Goal: Task Accomplishment & Management: Manage account settings

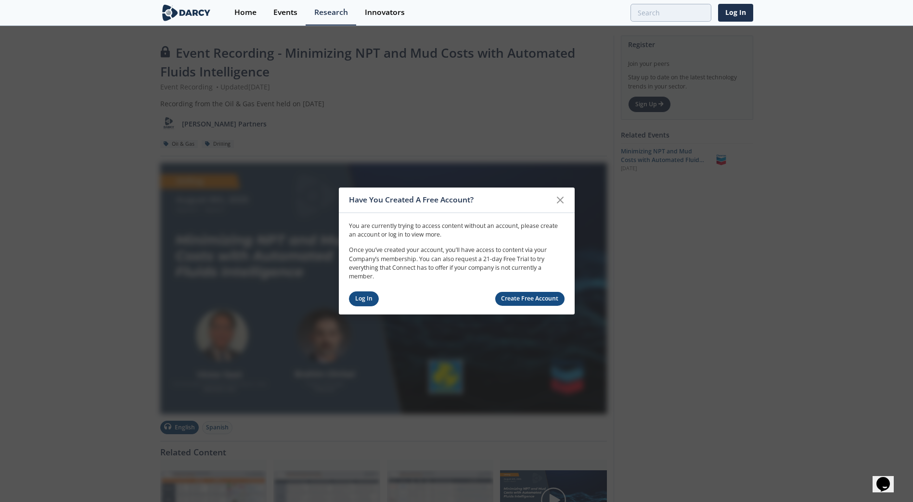
click at [370, 299] on link "Log In" at bounding box center [364, 299] width 30 height 15
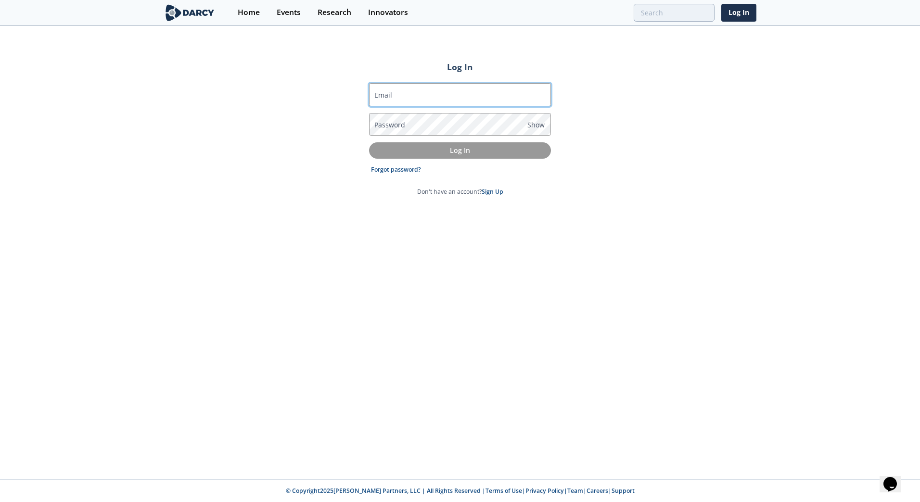
click at [444, 96] on input "Email" at bounding box center [460, 94] width 182 height 23
type input "[PERSON_NAME][EMAIL_ADDRESS][PERSON_NAME][DOMAIN_NAME]"
click at [494, 190] on link "Sign Up" at bounding box center [493, 192] width 22 height 8
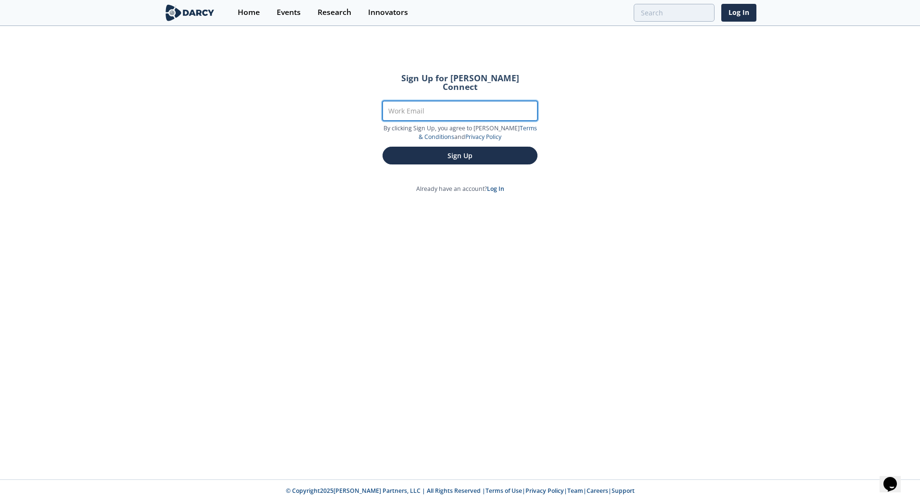
click at [478, 108] on input "Work Email" at bounding box center [460, 111] width 155 height 20
type input "[PERSON_NAME][EMAIL_ADDRESS][PERSON_NAME][DOMAIN_NAME]"
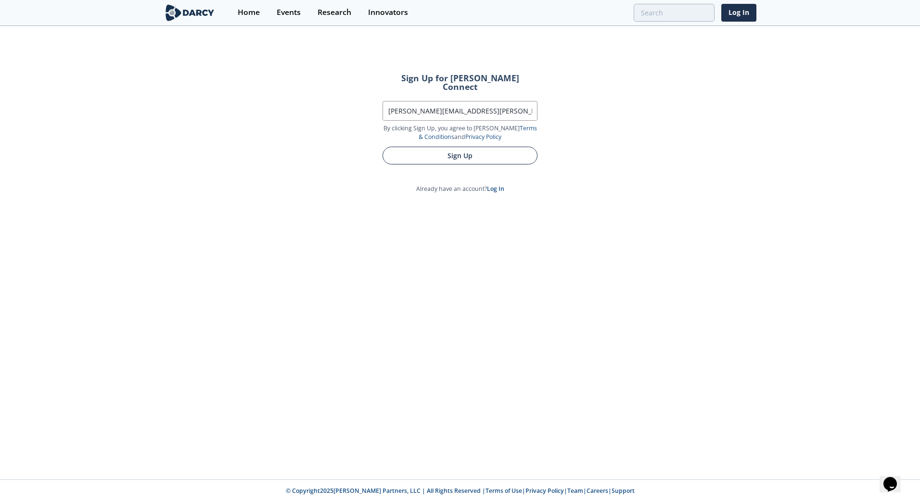
click at [472, 147] on button "Sign Up" at bounding box center [460, 156] width 155 height 18
click at [462, 147] on button "Sign Up" at bounding box center [460, 156] width 155 height 18
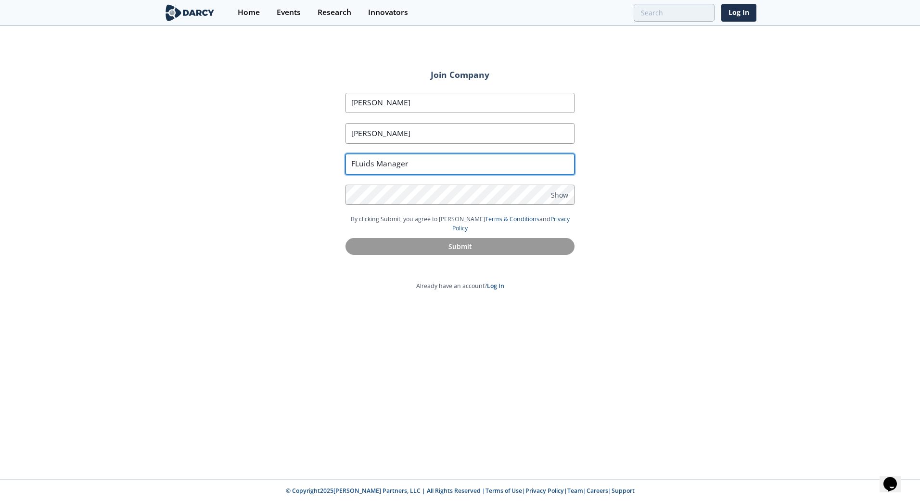
drag, startPoint x: 357, startPoint y: 164, endPoint x: 368, endPoint y: 168, distance: 11.0
click at [357, 164] on input "FLuids Manager" at bounding box center [459, 164] width 229 height 21
type input "F"
type input "Principal Engineer"
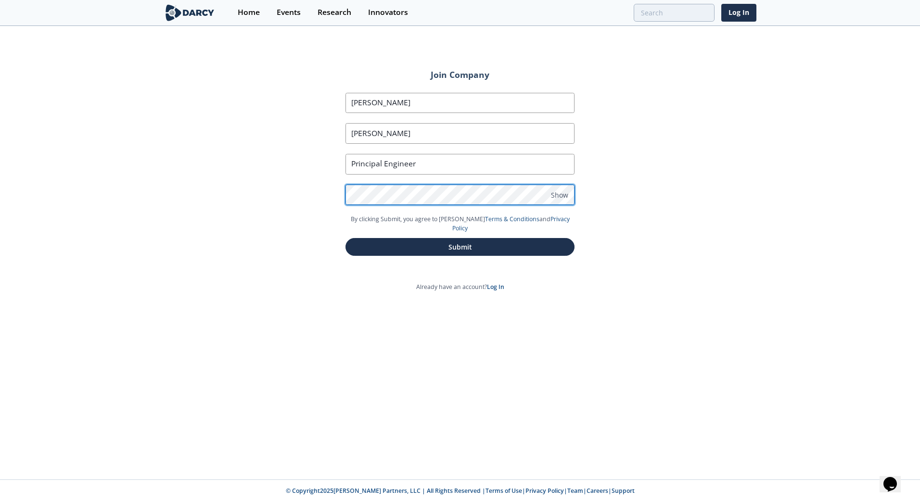
click at [345, 238] on button "Submit" at bounding box center [459, 247] width 229 height 18
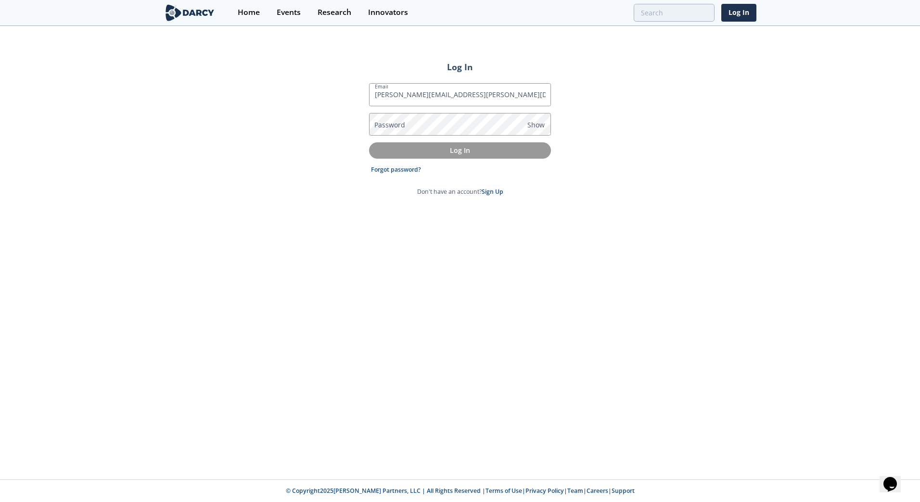
click at [404, 120] on label "Password" at bounding box center [389, 125] width 31 height 10
click at [404, 125] on label "Password" at bounding box center [389, 125] width 31 height 10
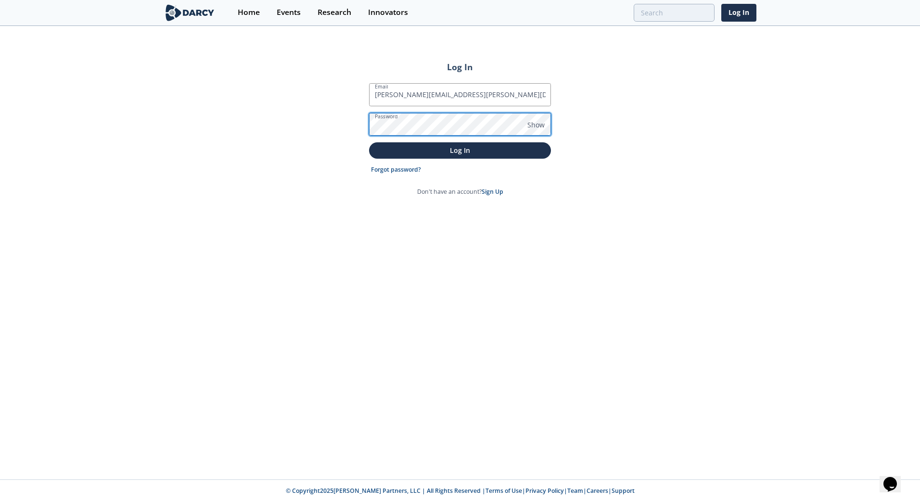
click at [369, 142] on button "Log In" at bounding box center [460, 150] width 182 height 16
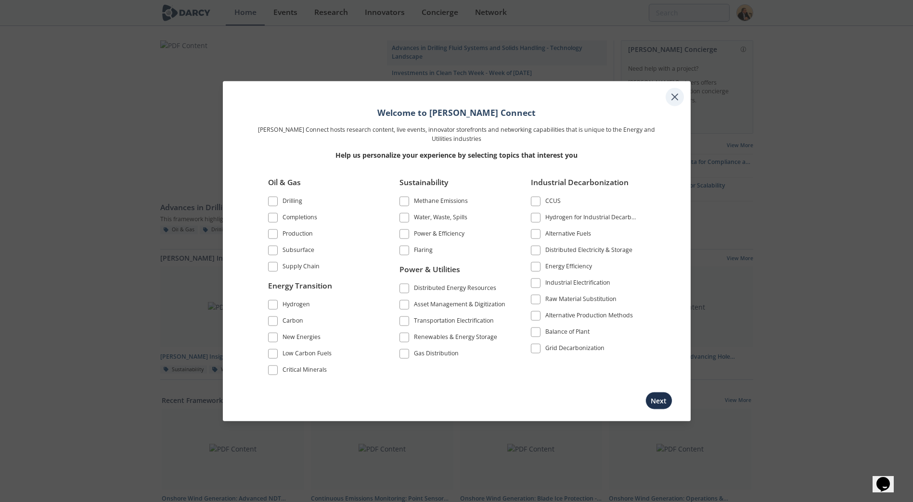
click at [673, 93] on icon at bounding box center [675, 97] width 12 height 12
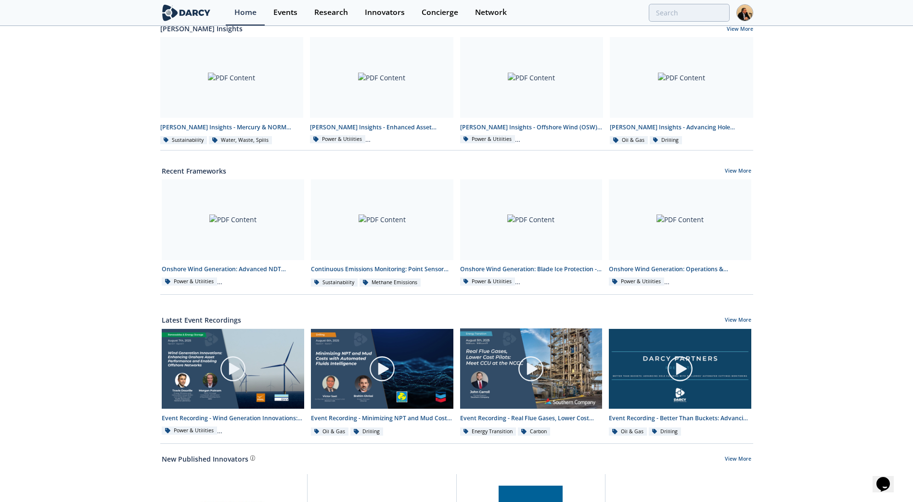
scroll to position [130, 0]
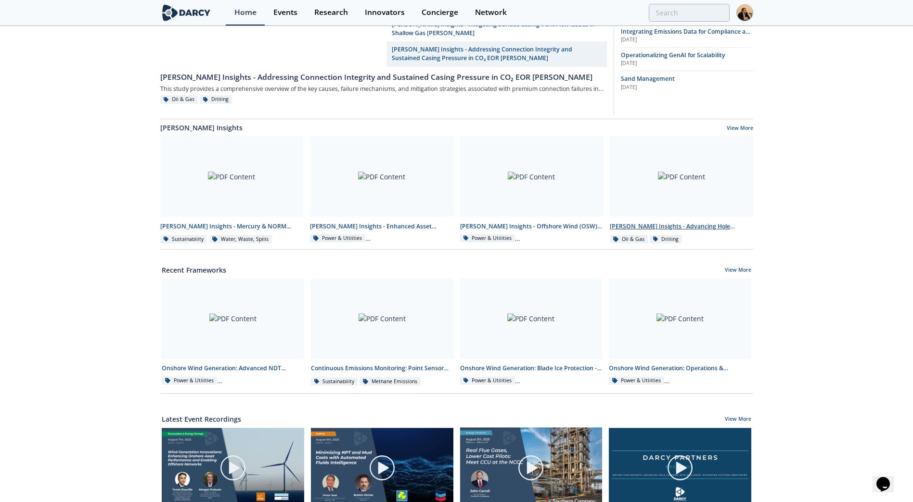
click at [654, 193] on div at bounding box center [681, 176] width 143 height 81
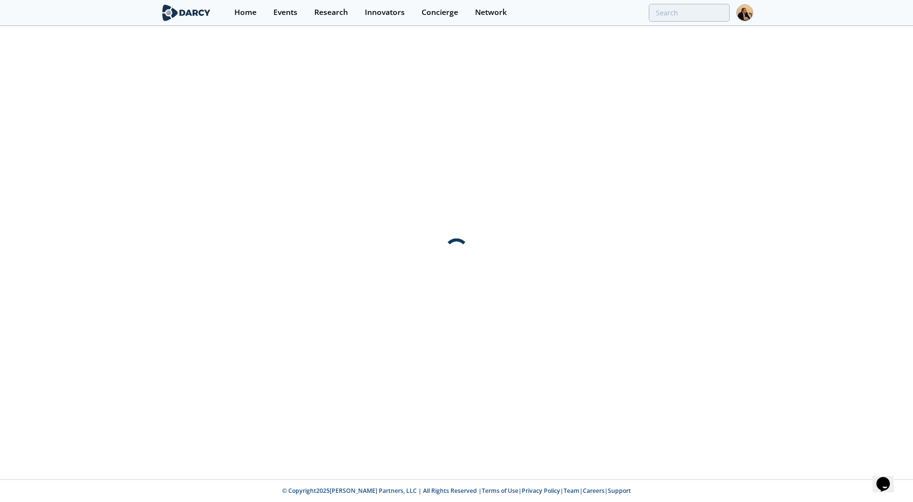
scroll to position [0, 0]
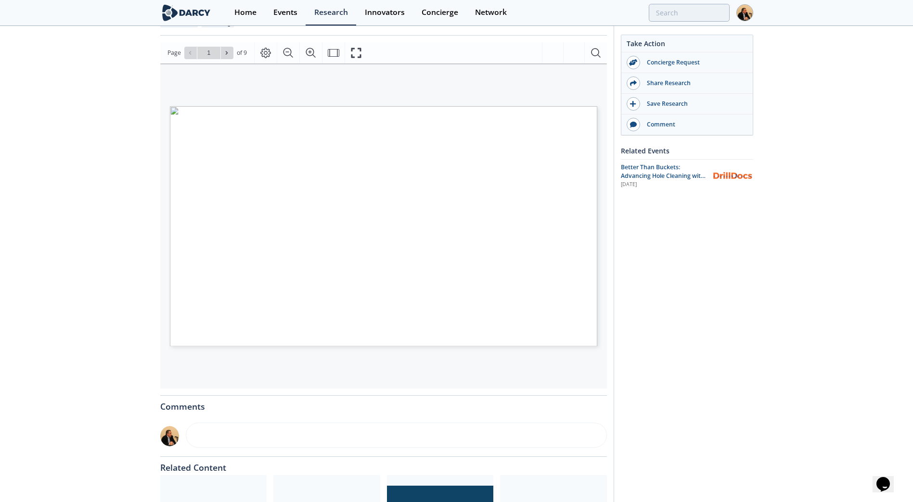
scroll to position [241, 0]
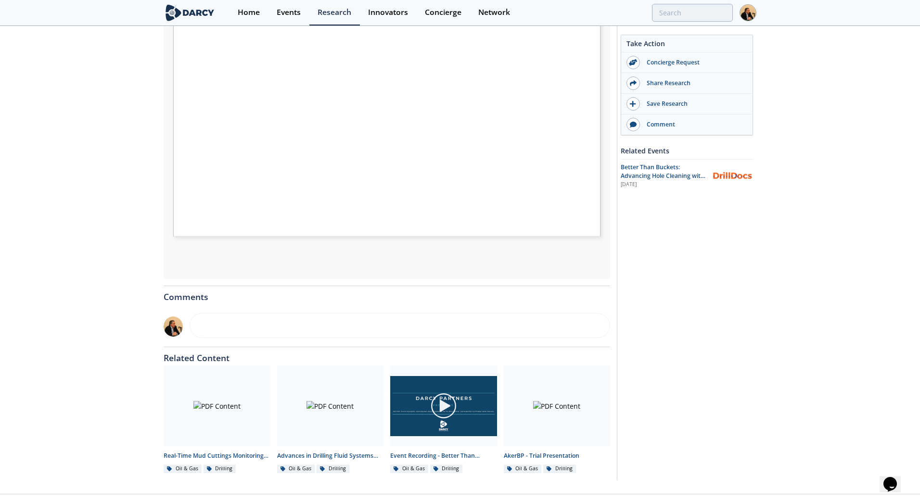
click at [371, 147] on span "Page 1" at bounding box center [609, 239] width 851 height 465
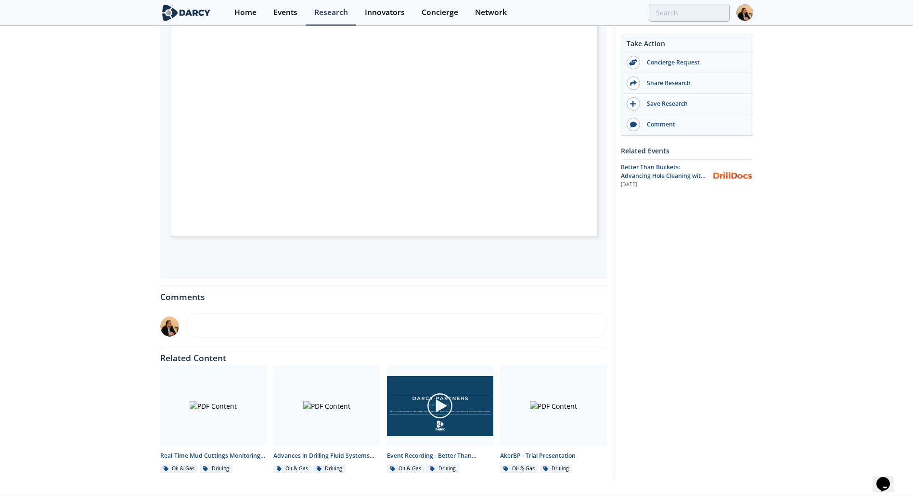
click at [102, 191] on div "Darcy Insights - Advancing Hole Cleaning with Automated Cuttings Monitoring Ins…" at bounding box center [456, 140] width 913 height 708
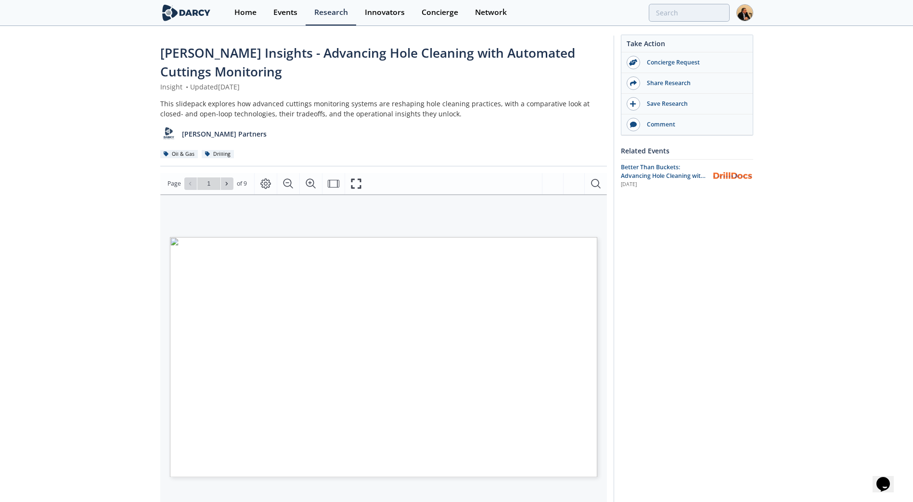
scroll to position [80, 0]
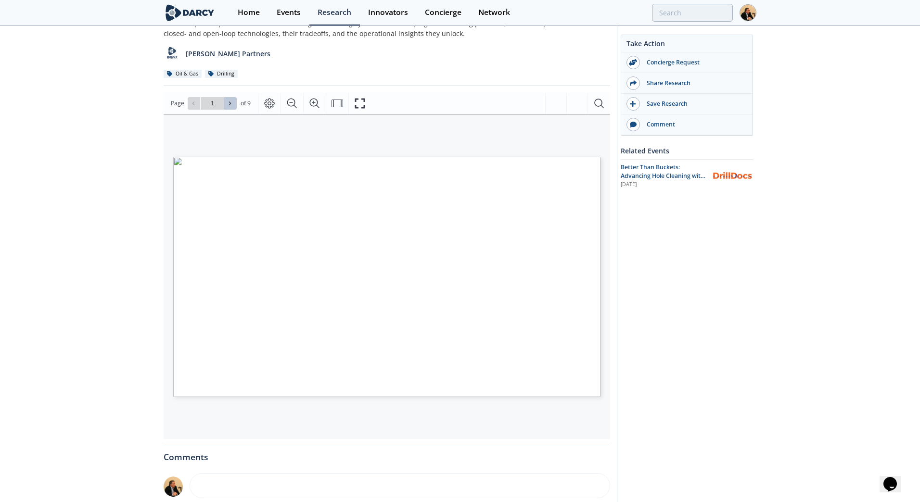
click at [231, 102] on icon at bounding box center [230, 104] width 6 height 6
type input "2"
click at [231, 102] on icon at bounding box center [230, 104] width 6 height 6
type input "3"
click at [231, 102] on icon at bounding box center [230, 104] width 6 height 6
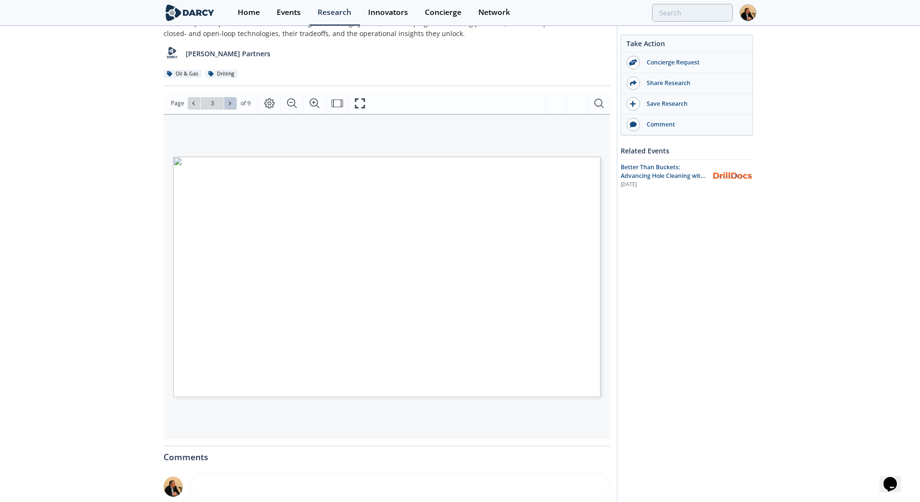
type input "4"
click at [231, 102] on icon at bounding box center [230, 104] width 6 height 6
type input "5"
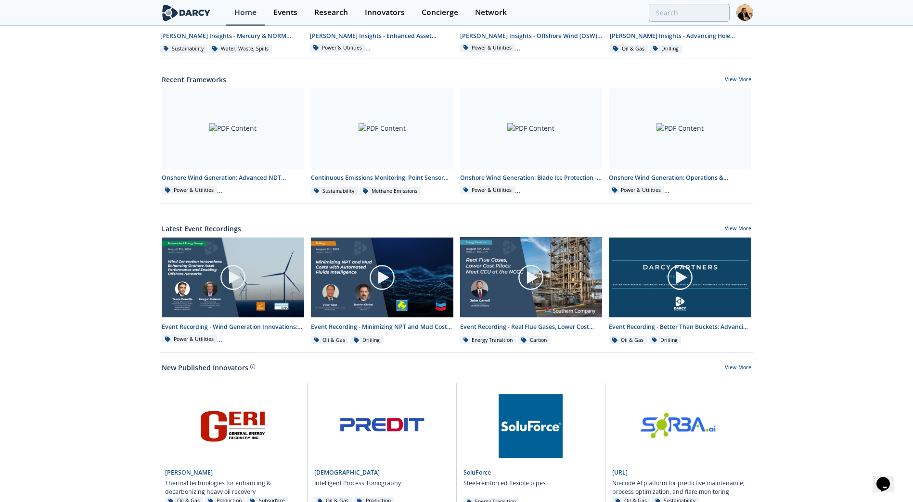
scroll to position [371, 0]
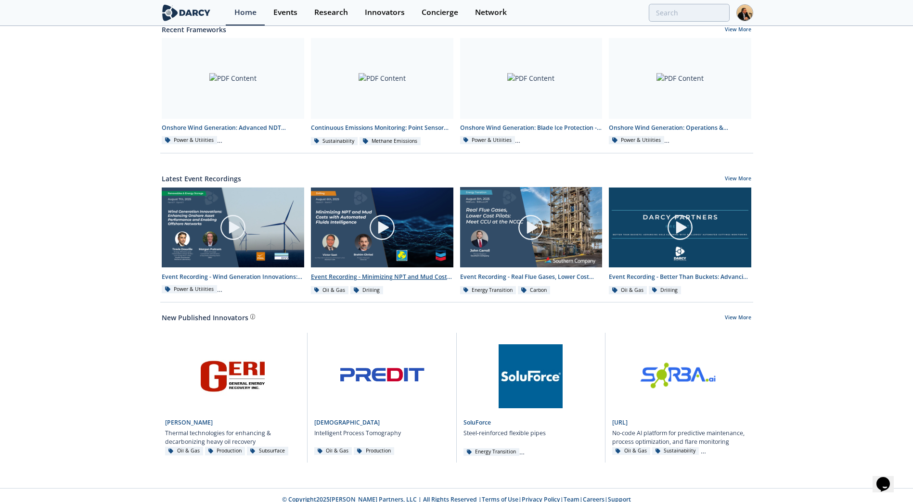
click at [381, 217] on img at bounding box center [382, 227] width 27 height 27
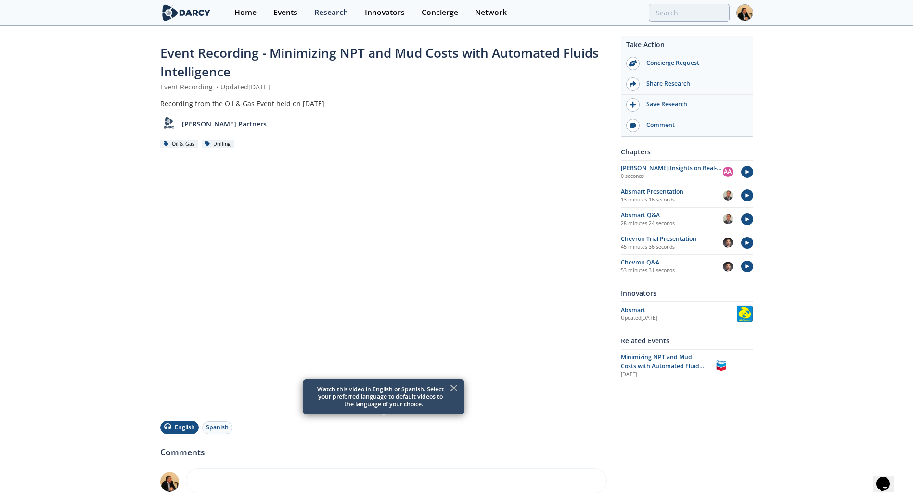
click at [451, 387] on icon at bounding box center [454, 389] width 12 height 12
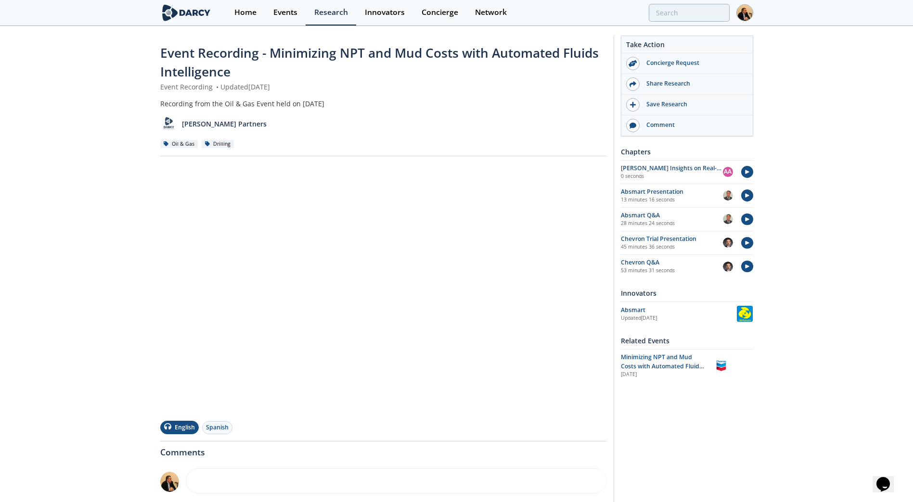
drag, startPoint x: 578, startPoint y: 413, endPoint x: 881, endPoint y: 334, distance: 312.8
click at [881, 334] on div "Event Recording - Minimizing NPT and Mud Costs with Automated Fluids Intelligen…" at bounding box center [456, 338] width 913 height 623
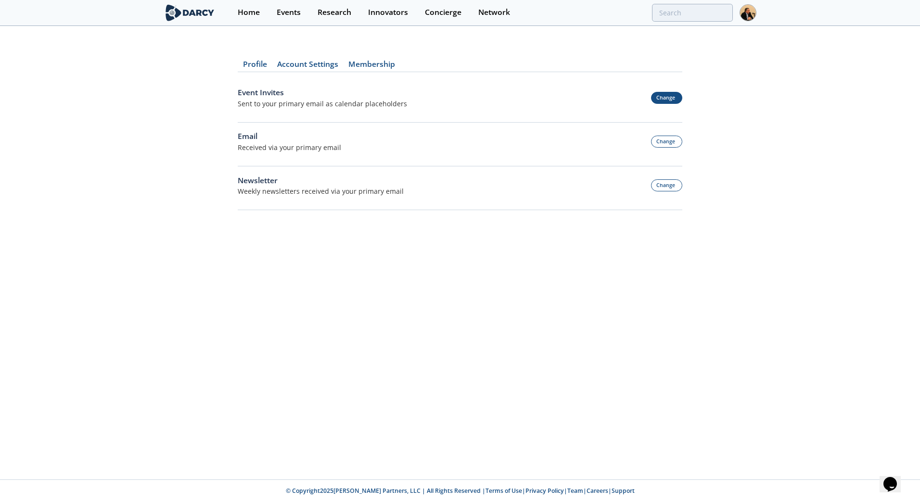
click at [664, 97] on button "Change" at bounding box center [667, 98] width 32 height 12
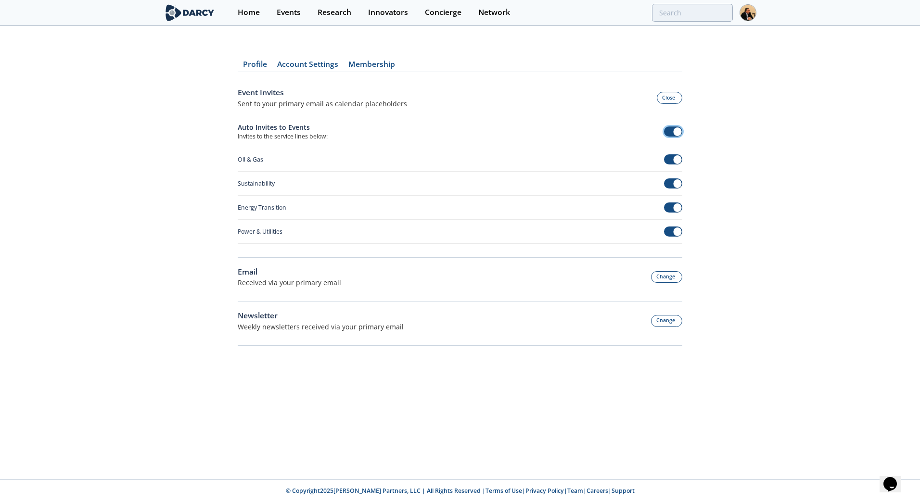
click at [667, 133] on span at bounding box center [673, 132] width 19 height 10
click at [663, 274] on button "Change" at bounding box center [667, 277] width 32 height 12
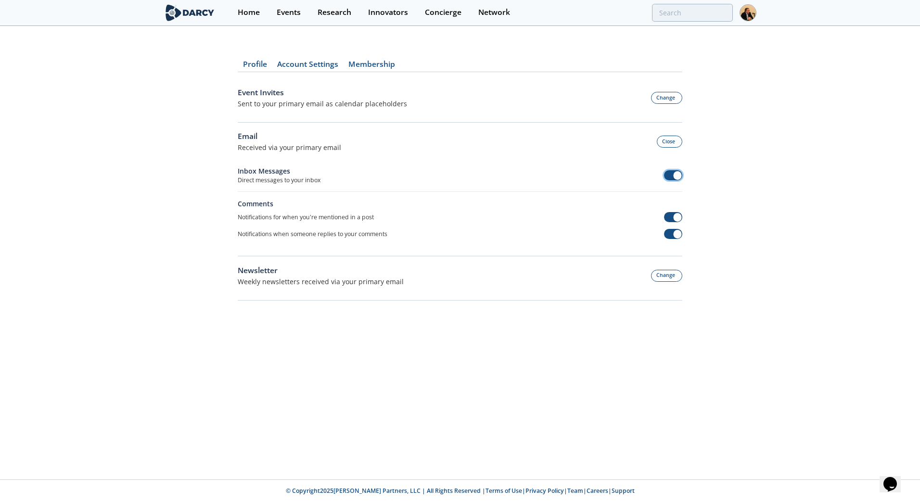
click at [666, 176] on span at bounding box center [673, 175] width 19 height 10
click at [666, 218] on span at bounding box center [673, 217] width 19 height 10
click at [665, 231] on span at bounding box center [673, 234] width 19 height 10
click at [661, 275] on button "Change" at bounding box center [667, 276] width 32 height 12
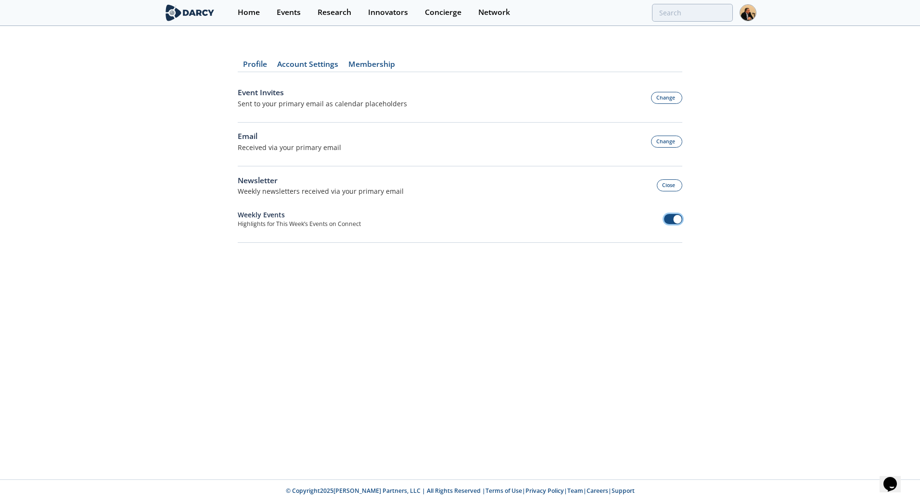
click at [666, 217] on span at bounding box center [673, 219] width 19 height 10
click at [670, 97] on button "Change" at bounding box center [667, 98] width 32 height 12
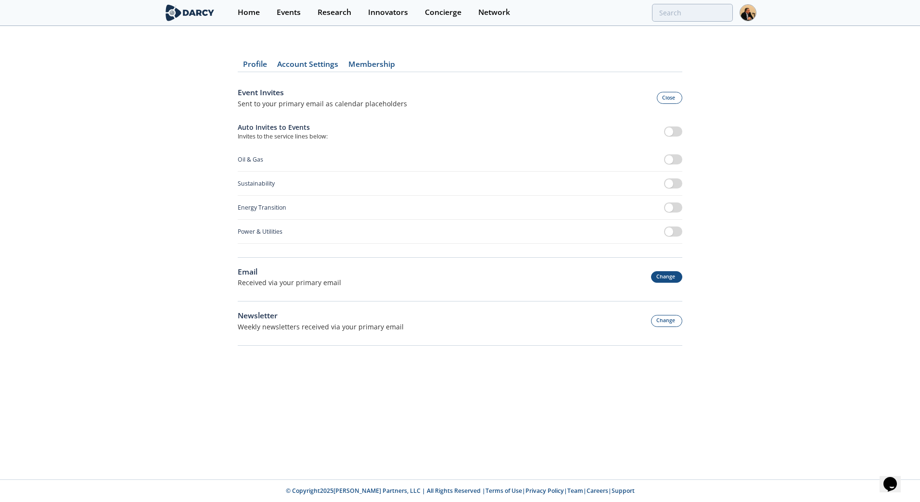
click at [669, 276] on button "Change" at bounding box center [667, 277] width 32 height 12
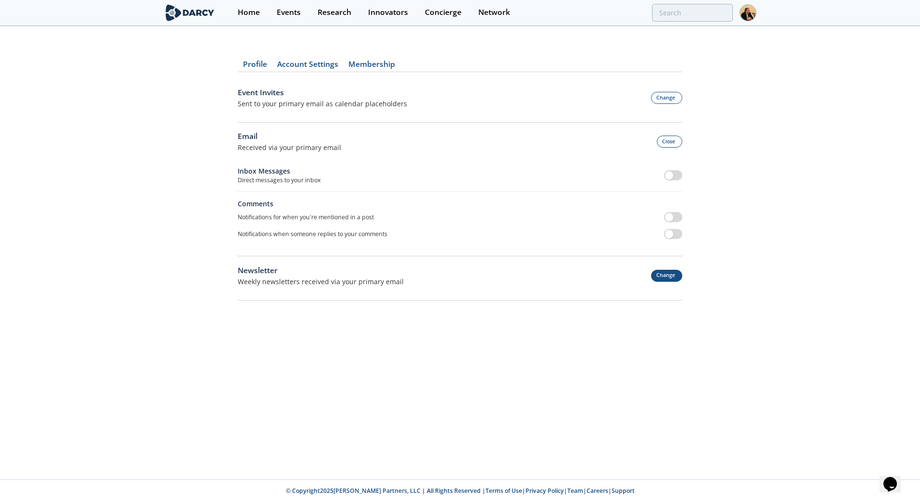
click at [664, 279] on button "Change" at bounding box center [667, 276] width 32 height 12
